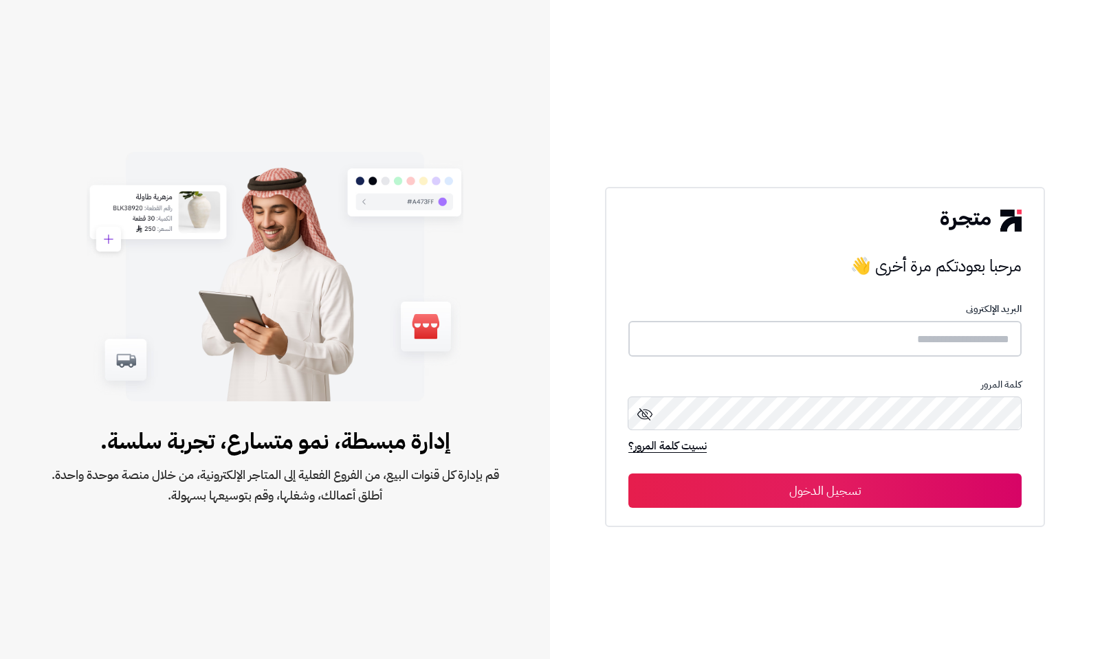
type input "**********"
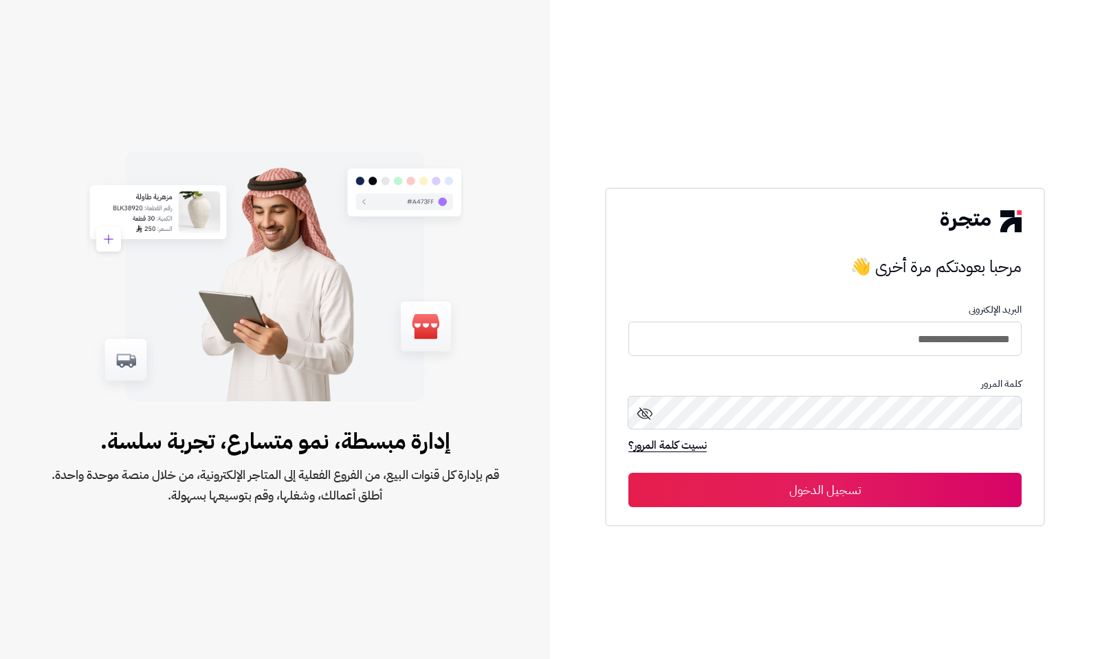
click at [819, 481] on button "تسجيل الدخول" at bounding box center [824, 490] width 393 height 34
